Goal: Task Accomplishment & Management: Manage account settings

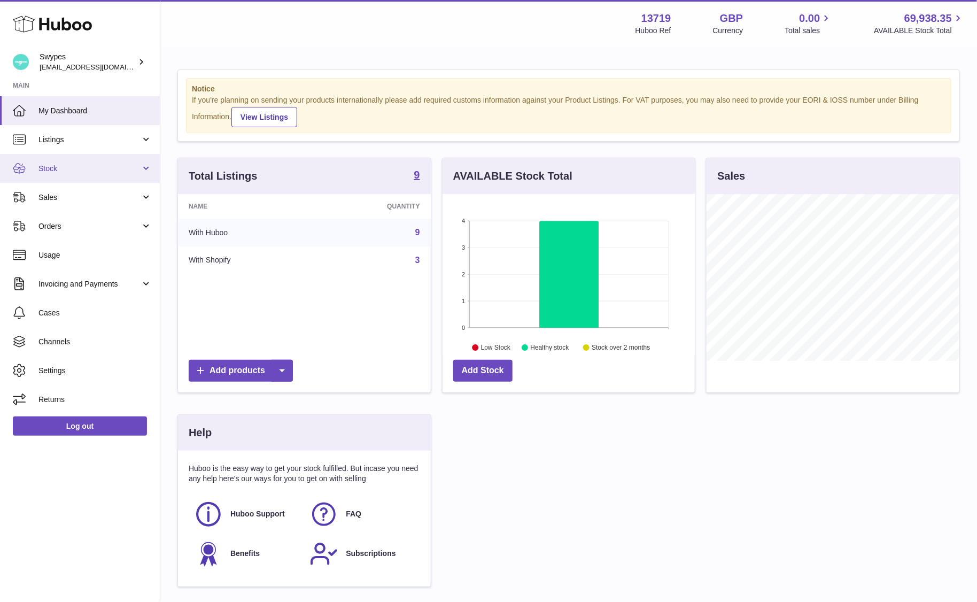
scroll to position [167, 253]
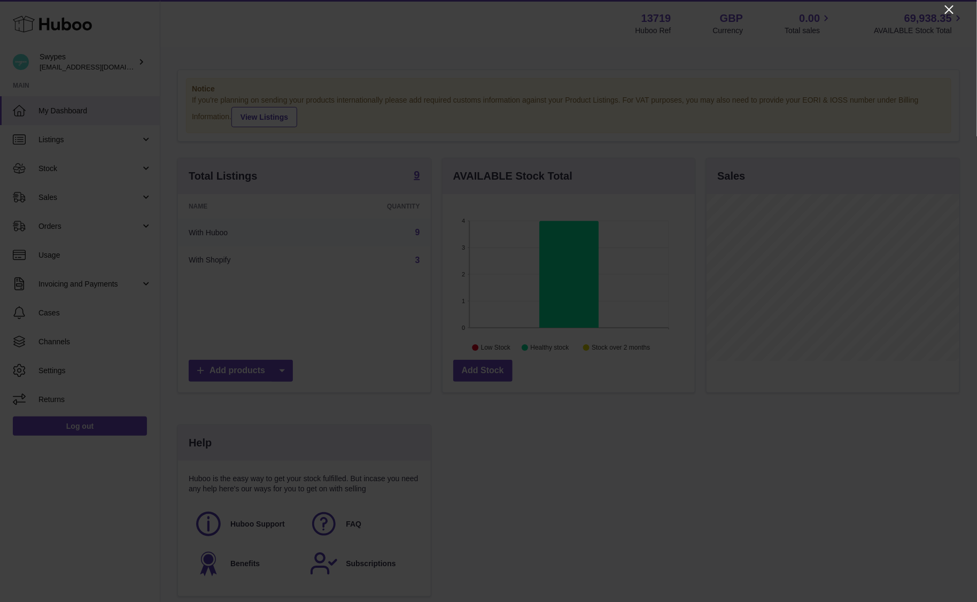
click at [953, 7] on icon "Close" at bounding box center [949, 9] width 13 height 13
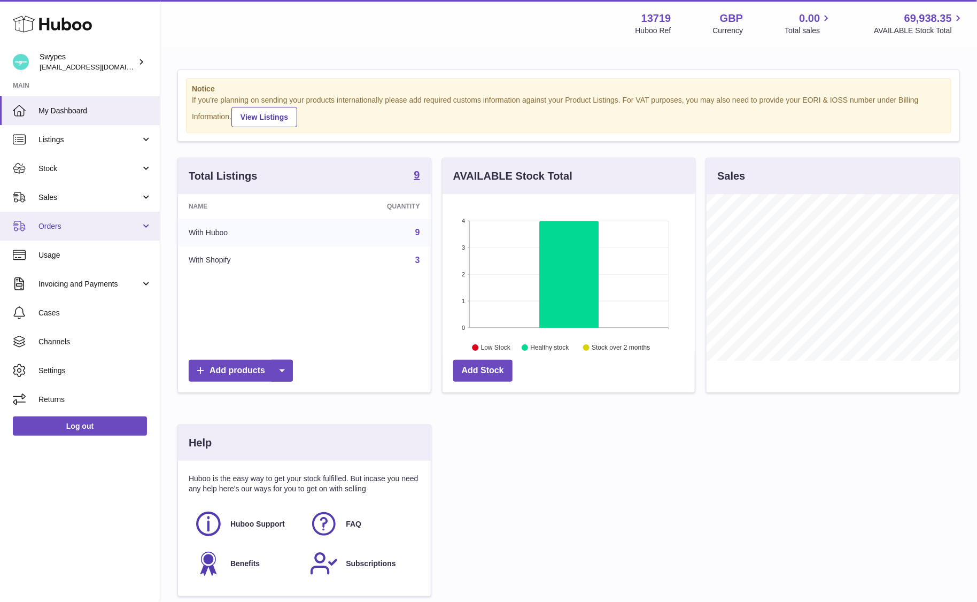
click at [80, 225] on span "Orders" at bounding box center [89, 226] width 102 height 10
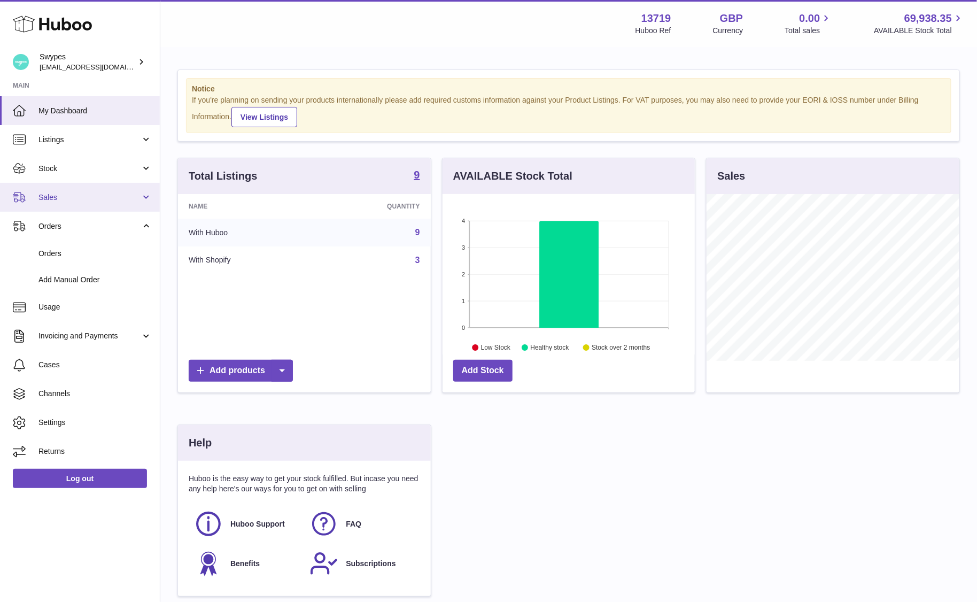
click at [80, 199] on span "Sales" at bounding box center [89, 197] width 102 height 10
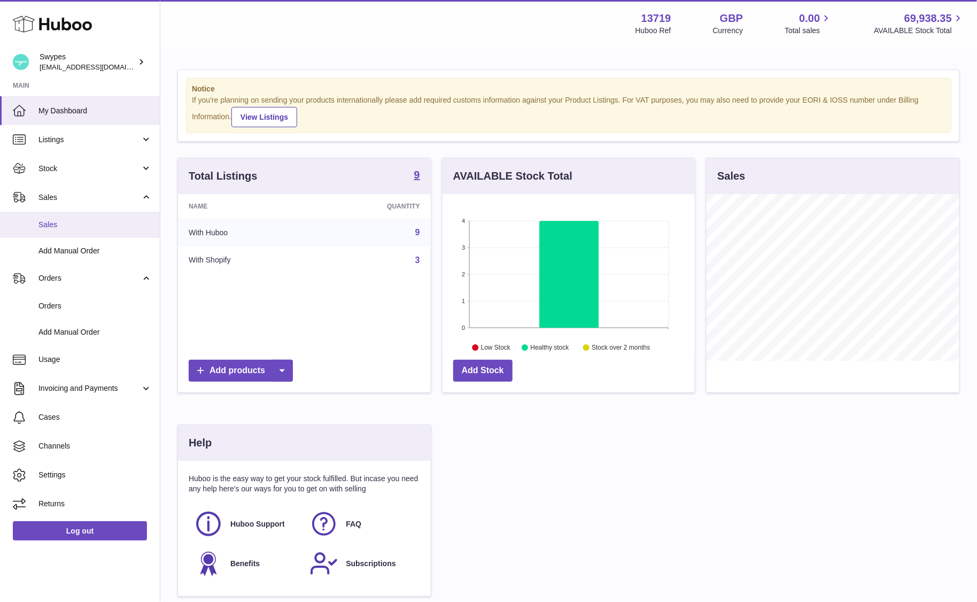
click at [80, 224] on span "Sales" at bounding box center [94, 225] width 113 height 10
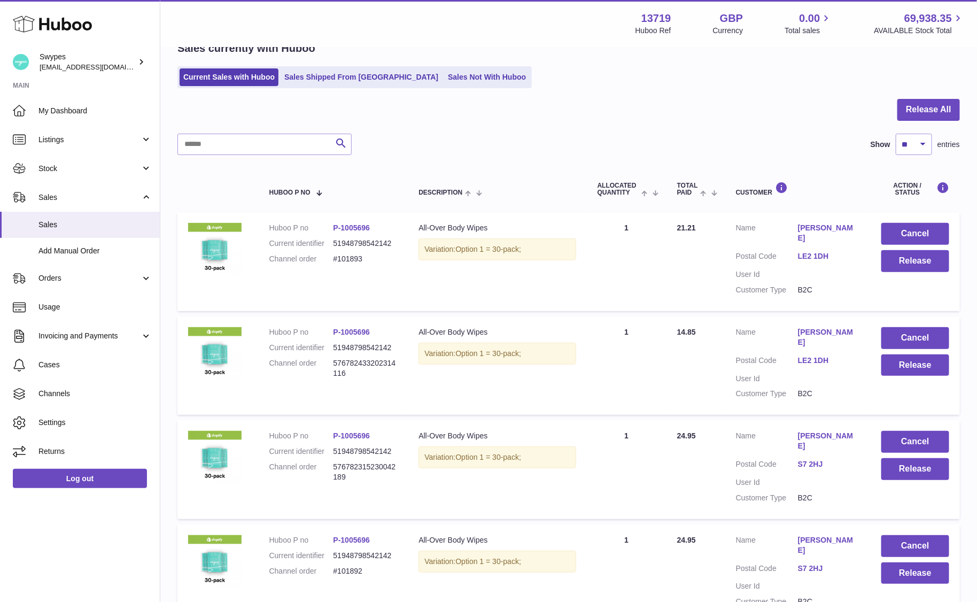
scroll to position [85, 0]
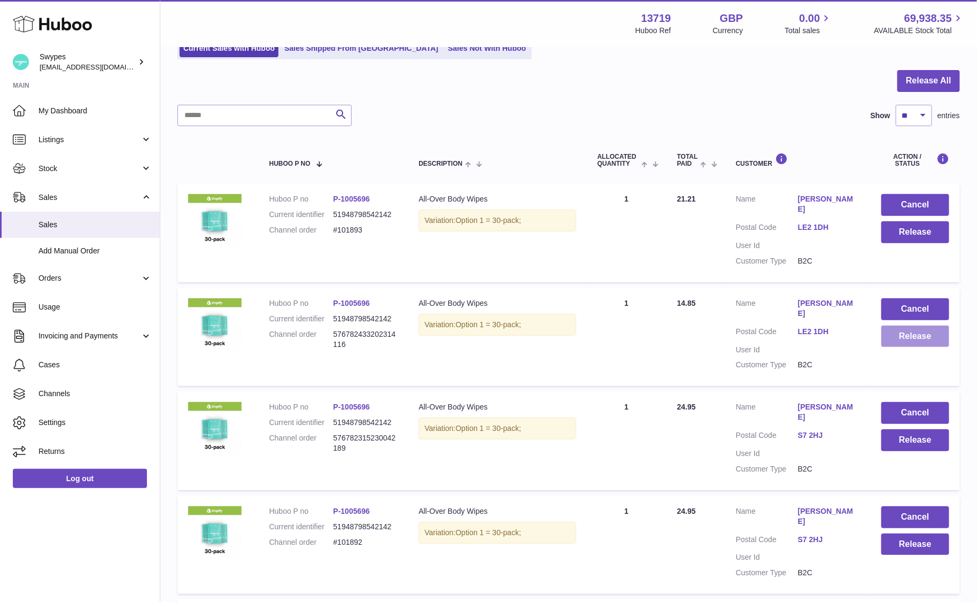
click at [904, 328] on button "Release" at bounding box center [915, 336] width 68 height 22
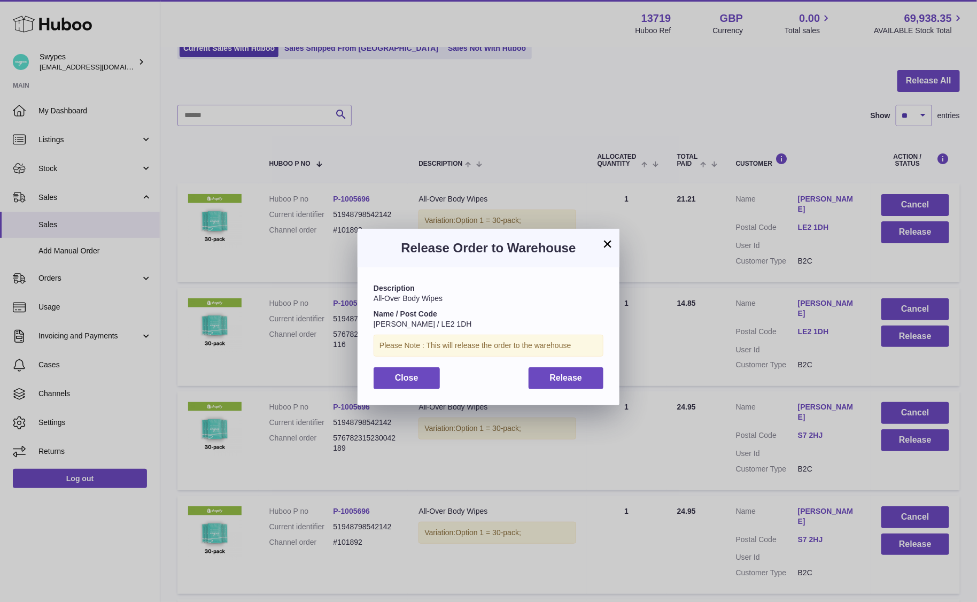
click at [590, 366] on div "Description All-Over Body Wipes Name / Post Code [PERSON_NAME] / LE2 1DH Please…" at bounding box center [488, 335] width 262 height 137
click at [565, 385] on button "Release" at bounding box center [565, 378] width 75 height 22
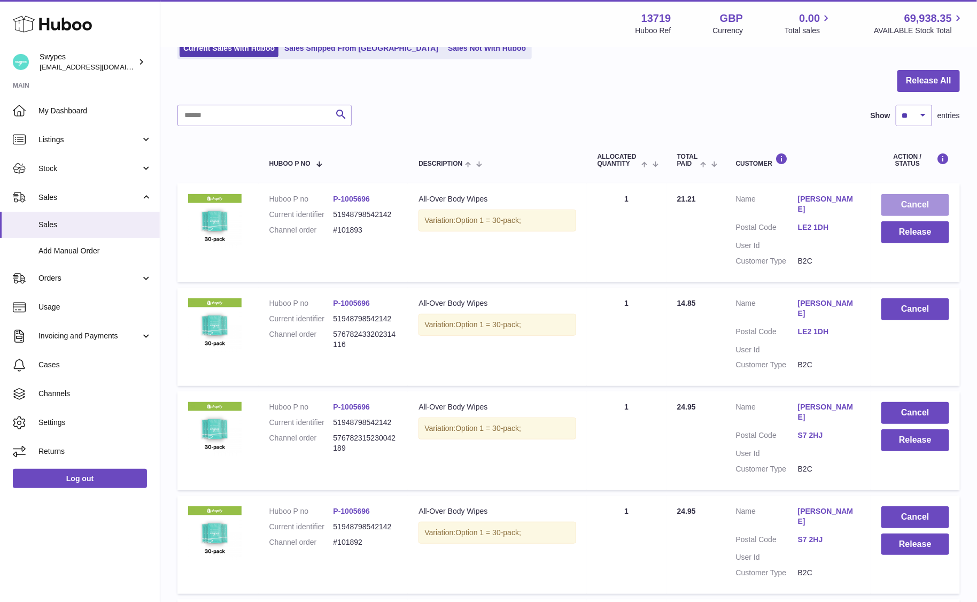
click at [911, 200] on button "Cancel" at bounding box center [915, 205] width 68 height 22
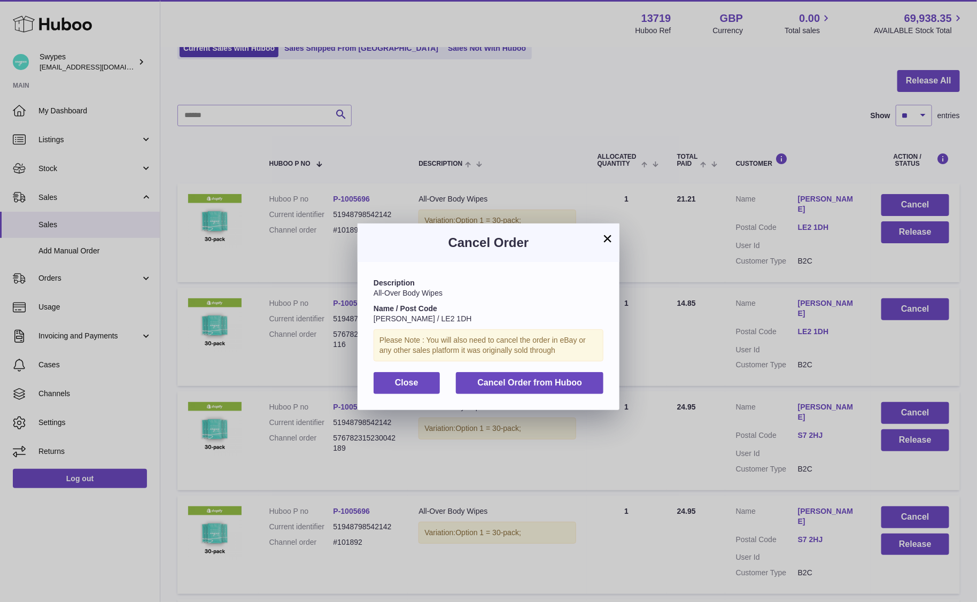
click at [551, 395] on div "Description All-Over Body Wipes Name / Post Code [PERSON_NAME] / LE2 1DH Please…" at bounding box center [488, 335] width 262 height 147
click at [551, 379] on span "Cancel Order from Huboo" at bounding box center [529, 382] width 105 height 9
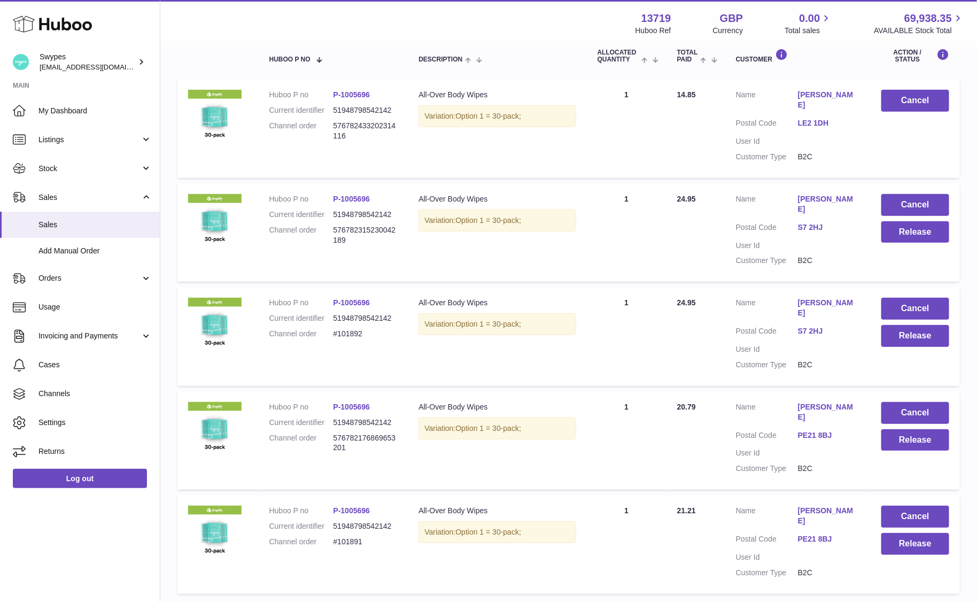
scroll to position [194, 0]
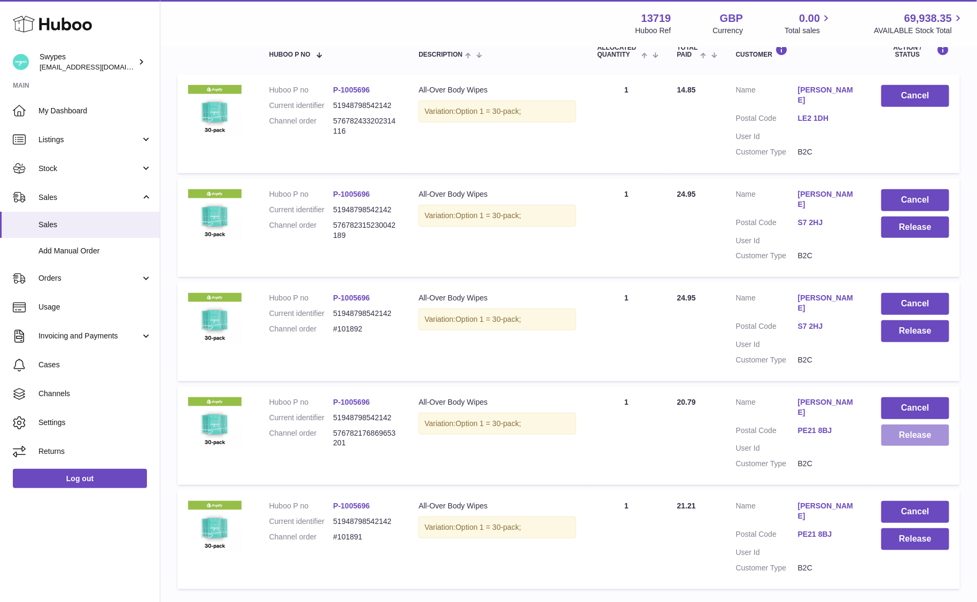
click at [924, 424] on button "Release" at bounding box center [915, 435] width 68 height 22
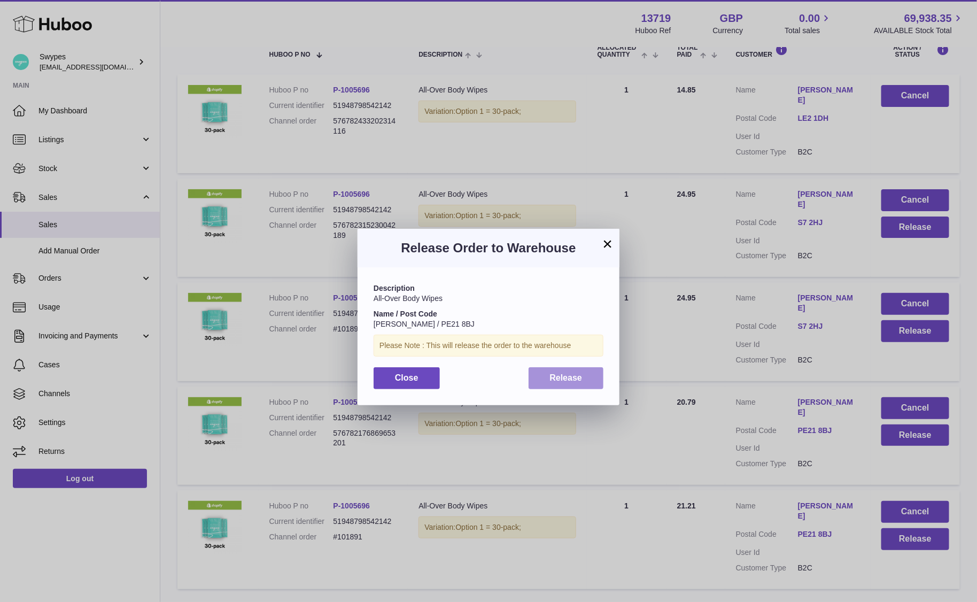
click at [543, 382] on button "Release" at bounding box center [565, 378] width 75 height 22
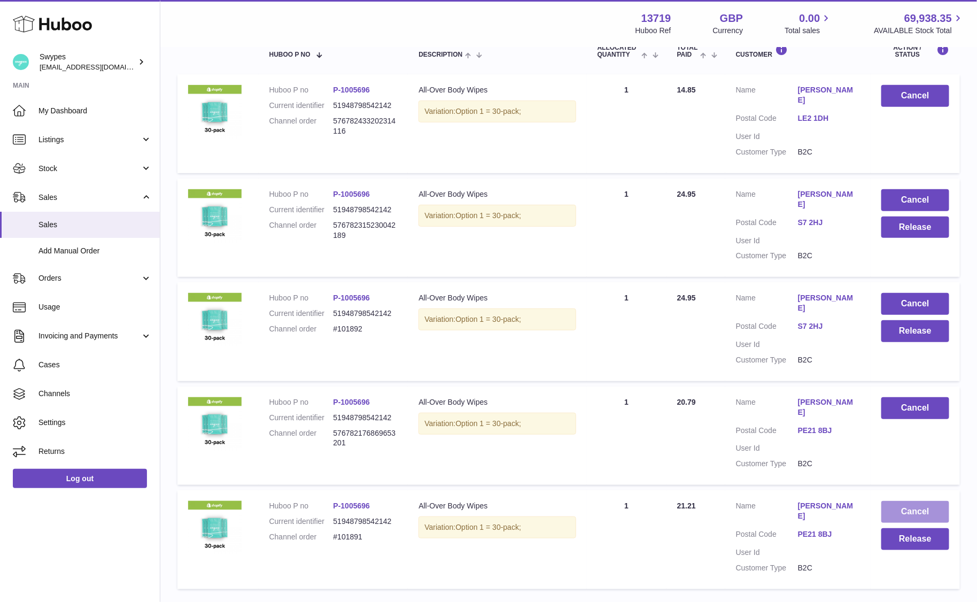
click at [897, 501] on button "Cancel" at bounding box center [915, 512] width 68 height 22
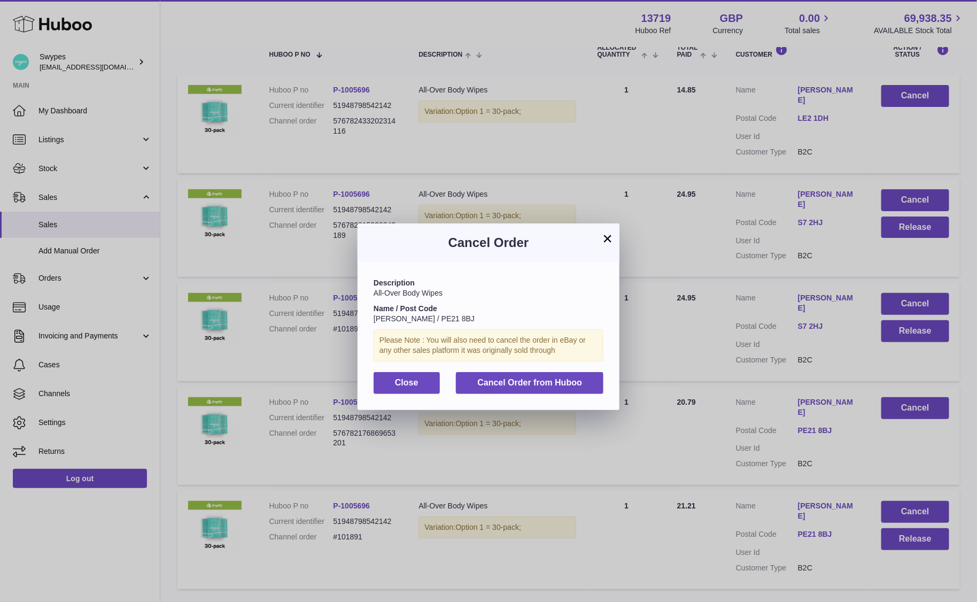
click at [507, 359] on div "Please Note : You will also need to cancel the order in eBay or any other sales…" at bounding box center [488, 345] width 230 height 32
click at [507, 379] on span "Cancel Order from Huboo" at bounding box center [529, 382] width 105 height 9
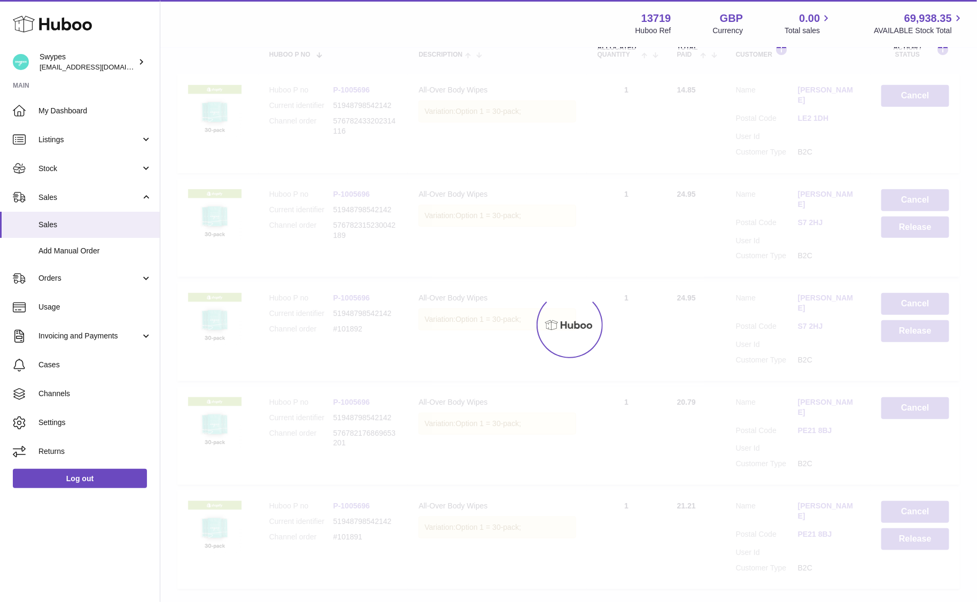
scroll to position [125, 0]
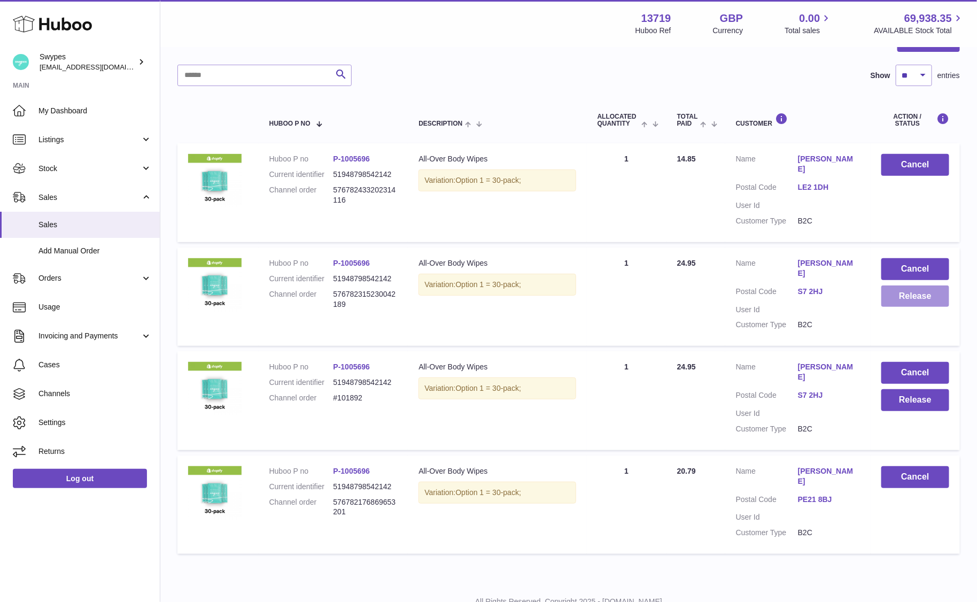
click at [907, 292] on button "Release" at bounding box center [915, 296] width 68 height 22
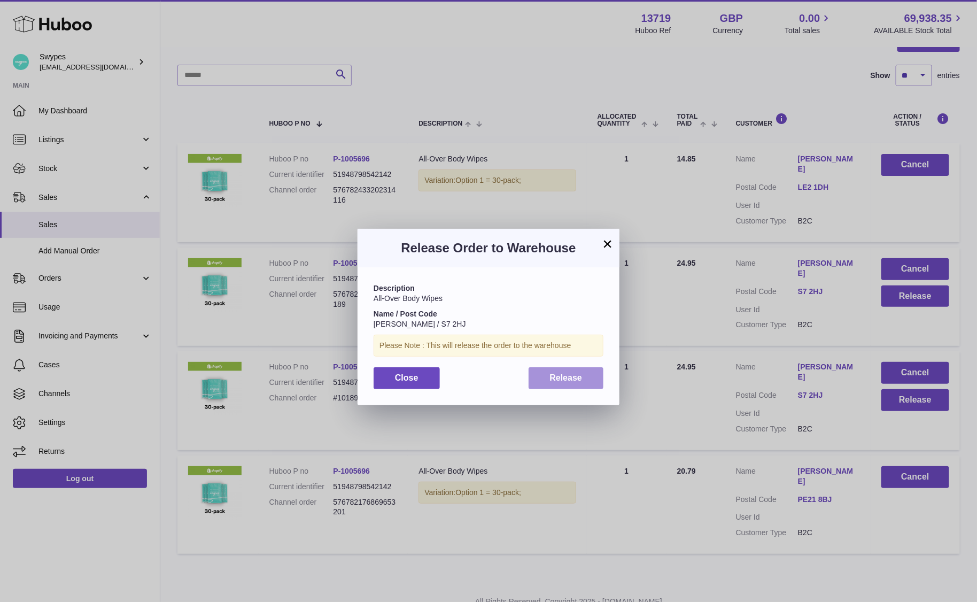
click at [592, 377] on button "Release" at bounding box center [565, 378] width 75 height 22
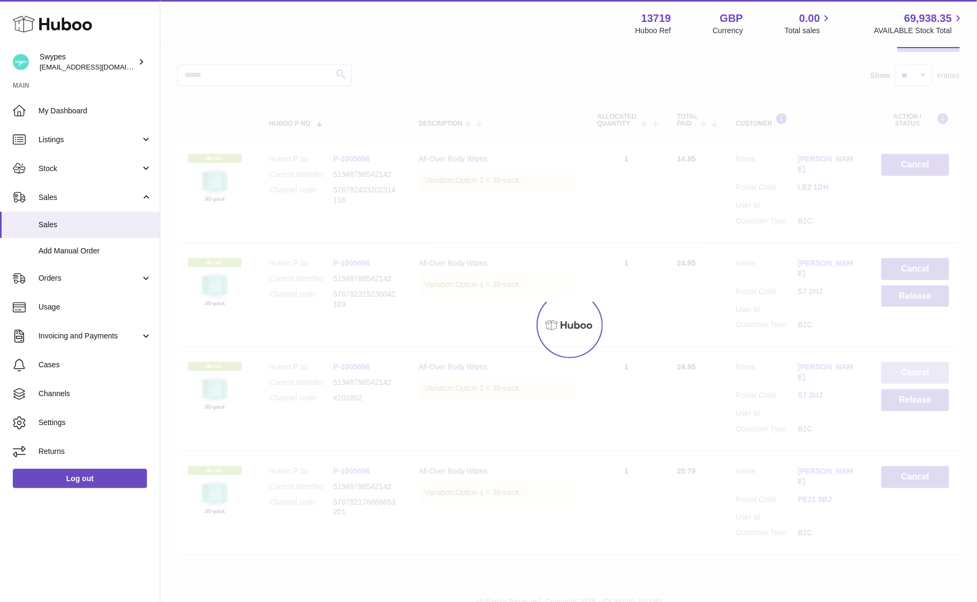
click at [899, 362] on button "Cancel" at bounding box center [915, 373] width 68 height 22
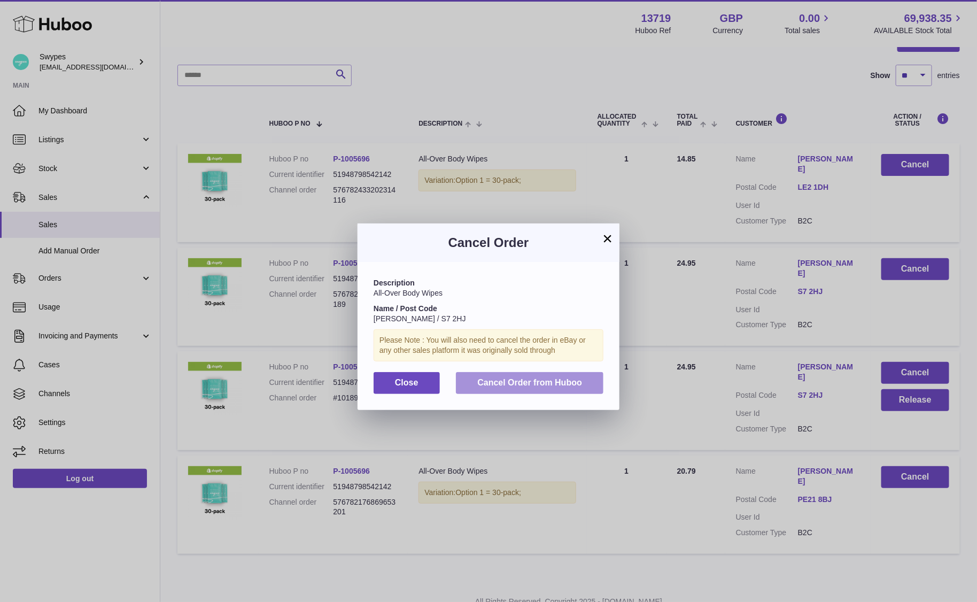
click at [588, 376] on button "Cancel Order from Huboo" at bounding box center [529, 383] width 147 height 22
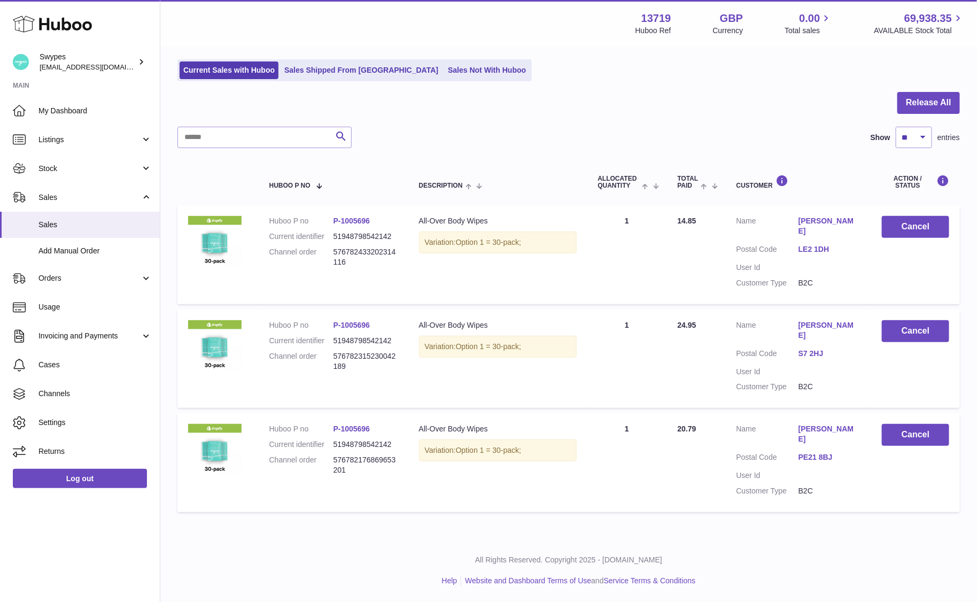
scroll to position [31, 0]
